Goal: Find specific page/section

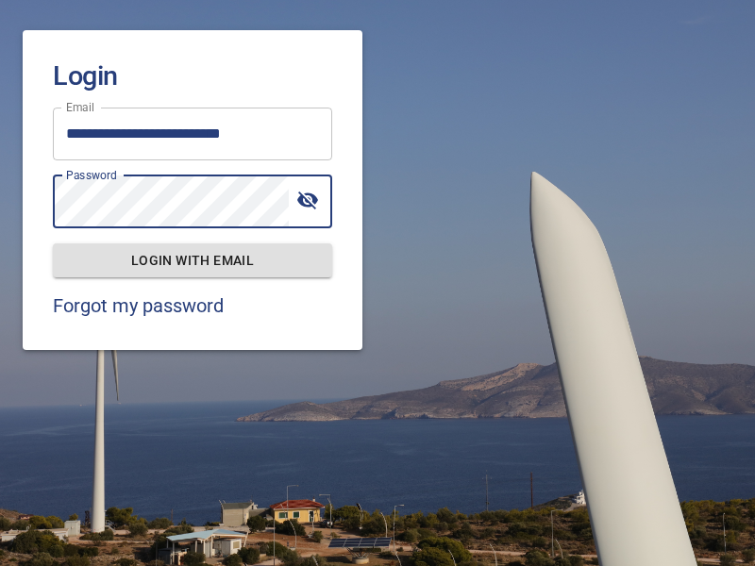
click at [192, 259] on span "Login with email" at bounding box center [192, 261] width 249 height 24
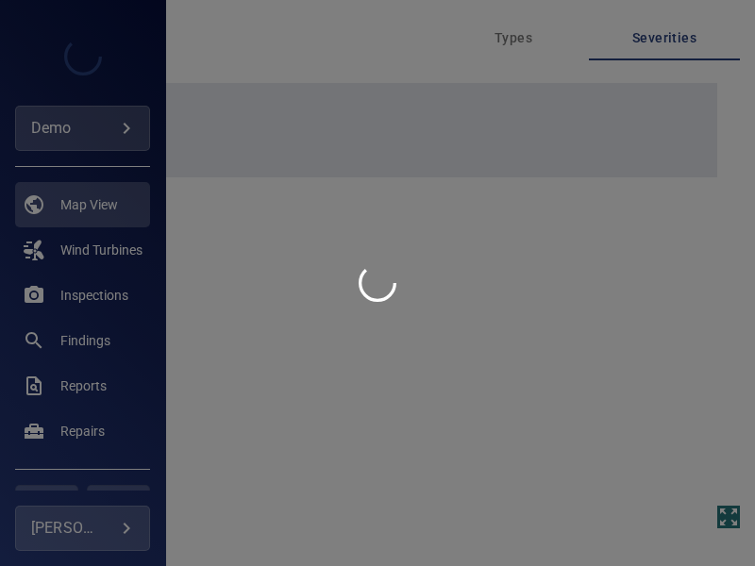
type input "****"
